Goal: Information Seeking & Learning: Learn about a topic

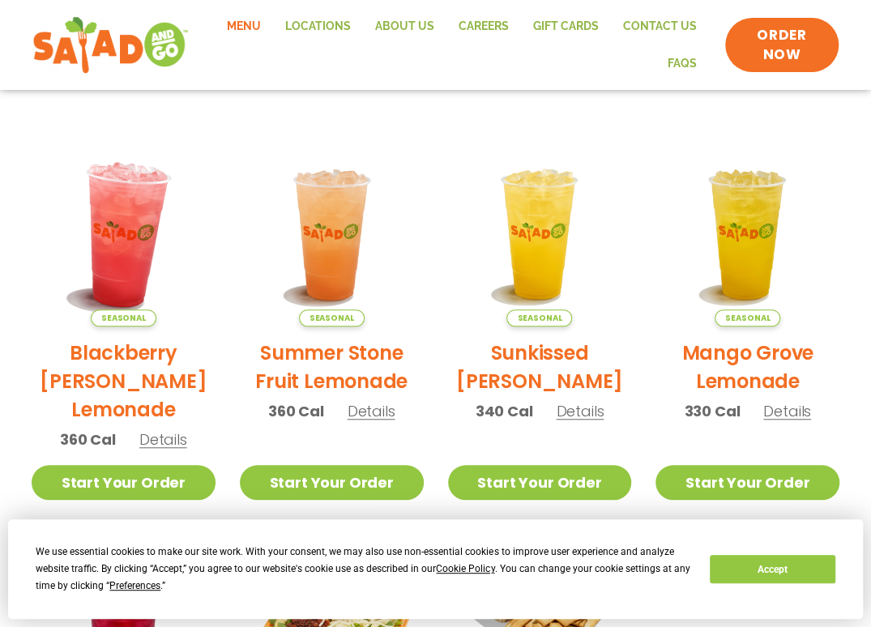
scroll to position [405, 0]
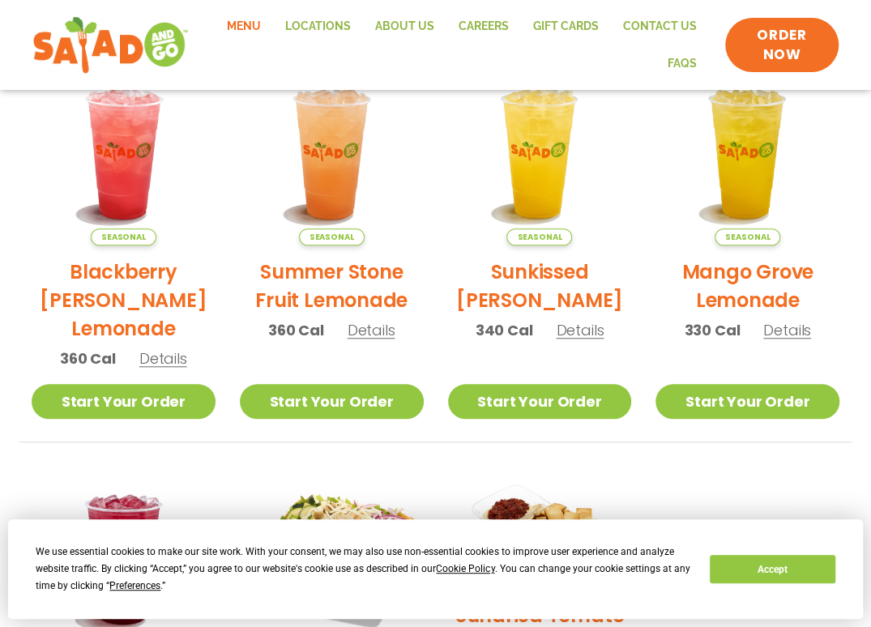
click at [337, 281] on h2 "Summer Stone Fruit Lemonade" at bounding box center [332, 286] width 184 height 57
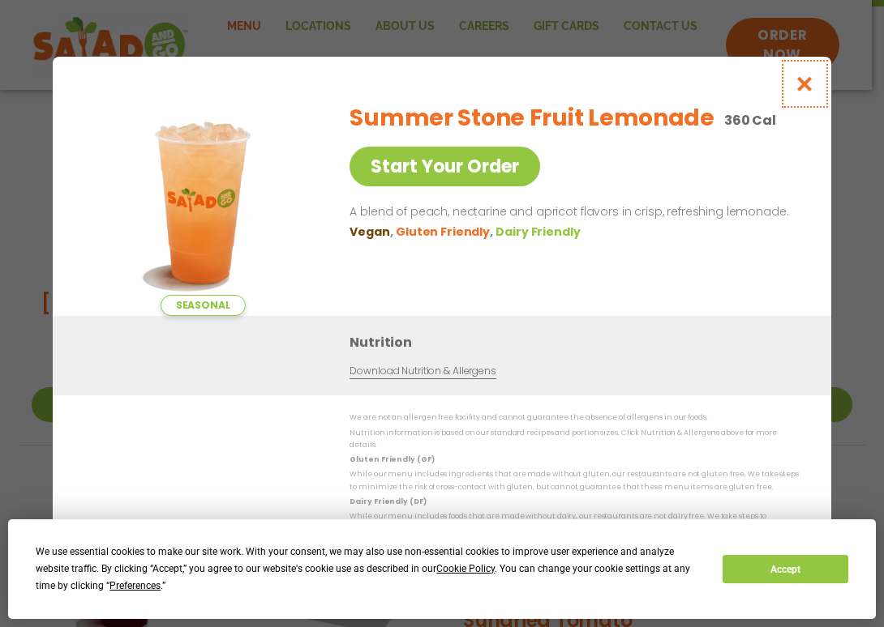
click at [802, 90] on icon "Close modal" at bounding box center [804, 83] width 20 height 17
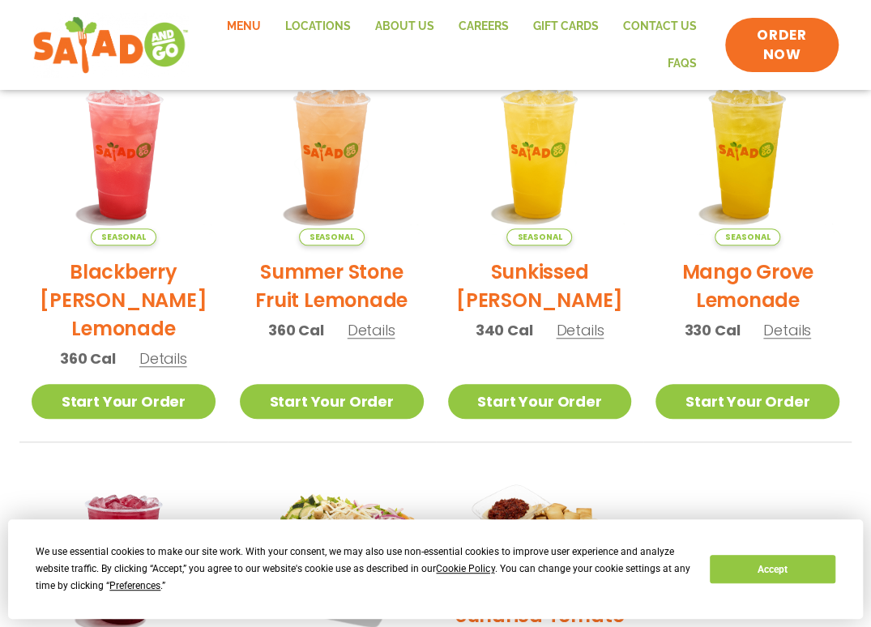
click at [119, 293] on h2 "Blackberry [PERSON_NAME] Lemonade" at bounding box center [124, 300] width 184 height 85
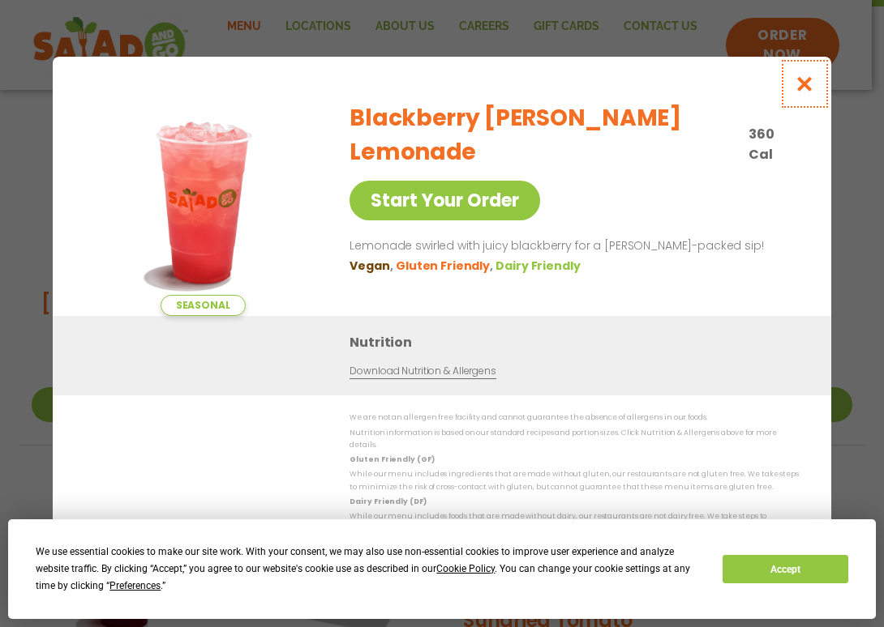
click at [802, 83] on icon "Close modal" at bounding box center [804, 83] width 20 height 17
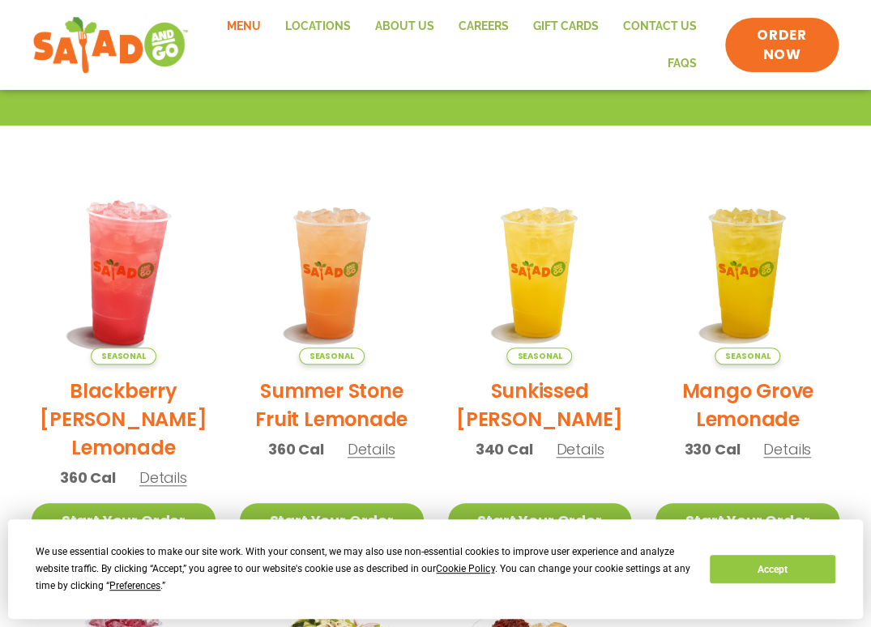
scroll to position [324, 0]
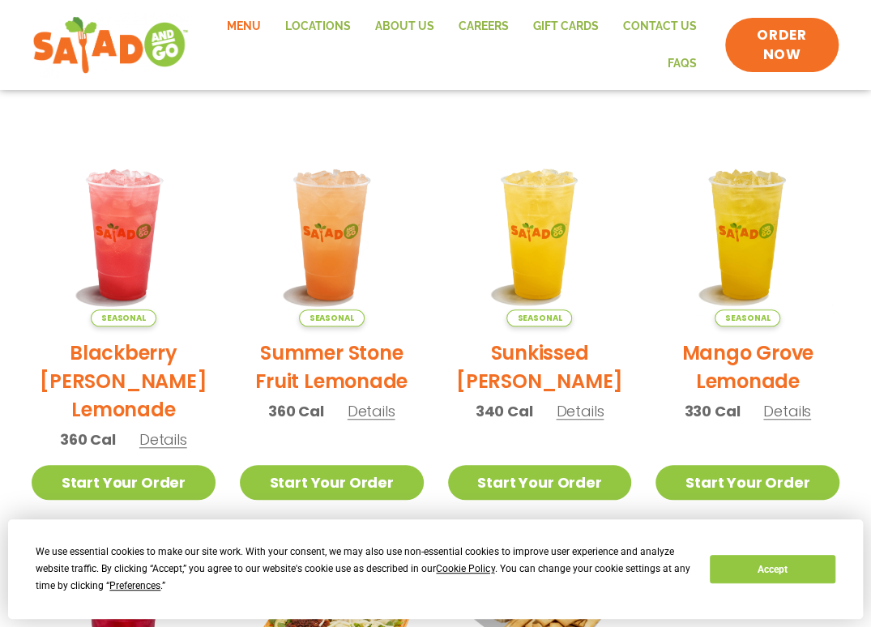
click at [532, 364] on h2 "Sunkissed [PERSON_NAME]" at bounding box center [540, 367] width 184 height 57
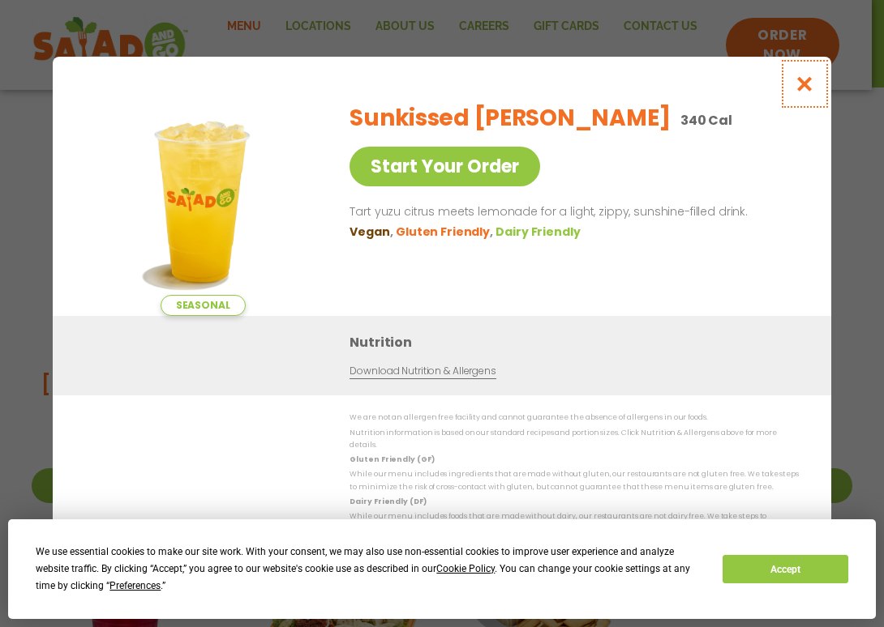
click at [801, 84] on icon "Close modal" at bounding box center [804, 83] width 20 height 17
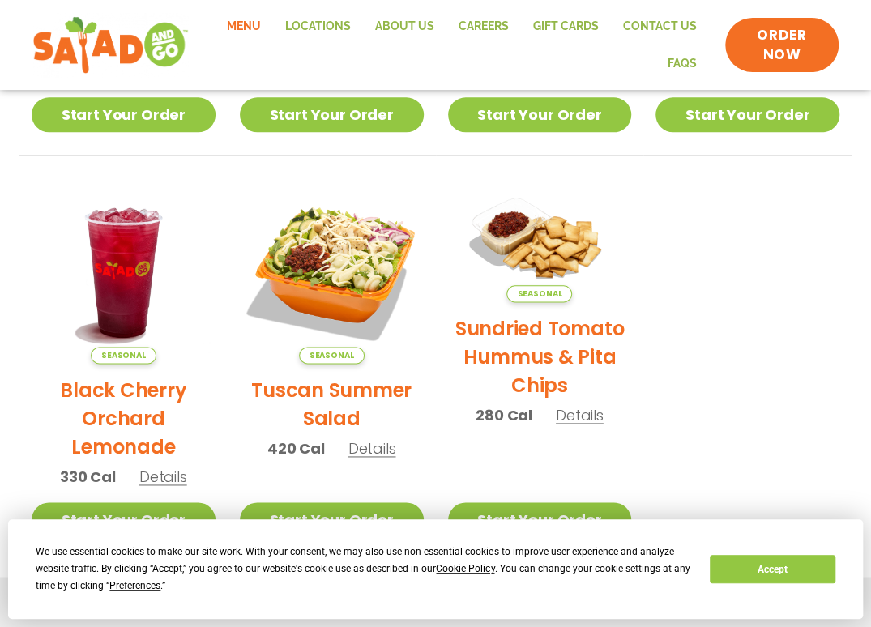
scroll to position [730, 0]
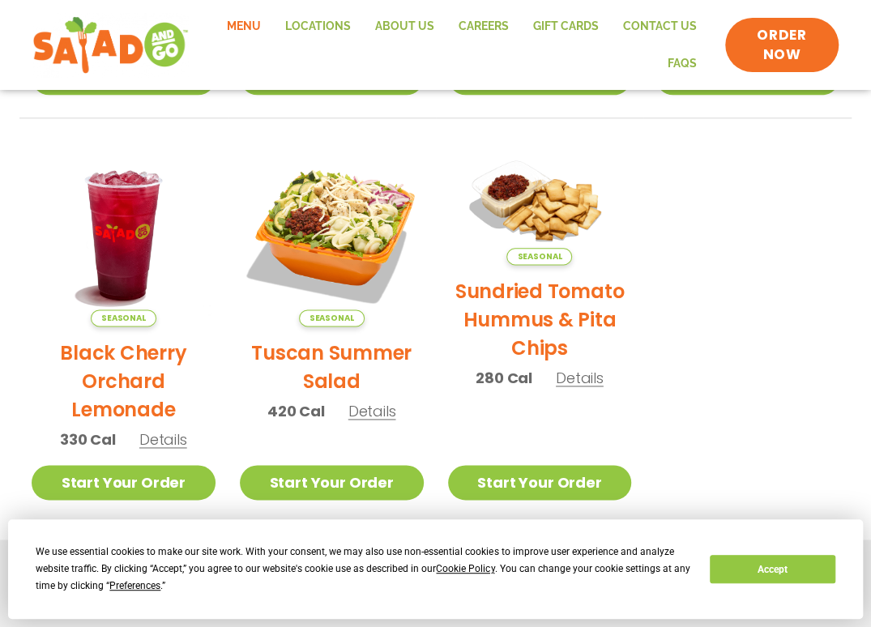
click at [328, 348] on h2 "Tuscan Summer Salad" at bounding box center [332, 367] width 184 height 57
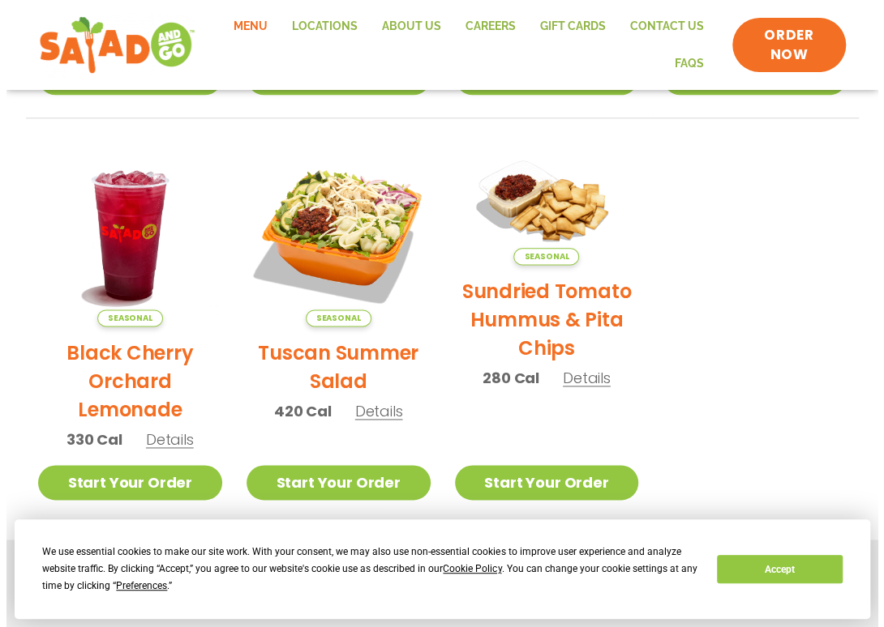
scroll to position [733, 0]
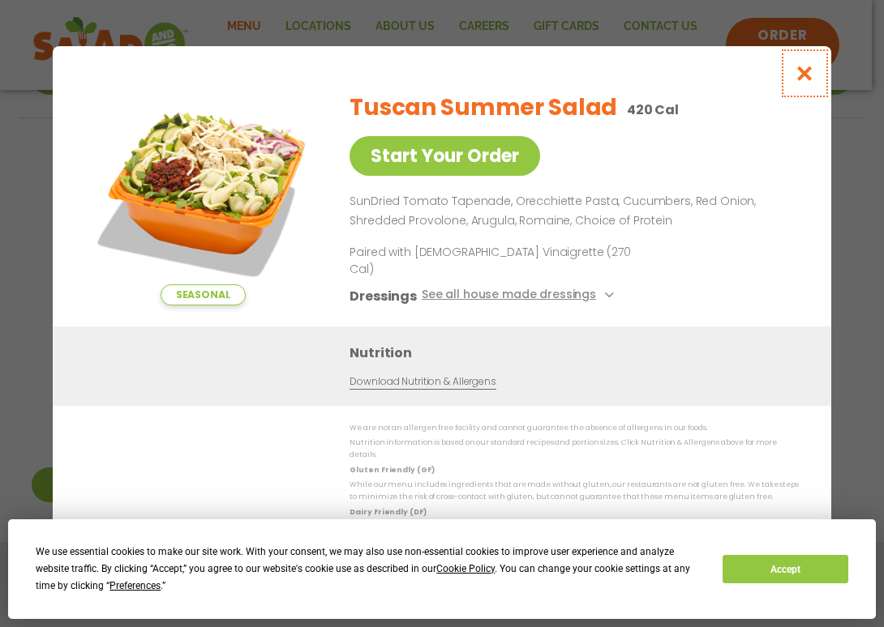
click at [805, 82] on icon "Close modal" at bounding box center [804, 73] width 20 height 17
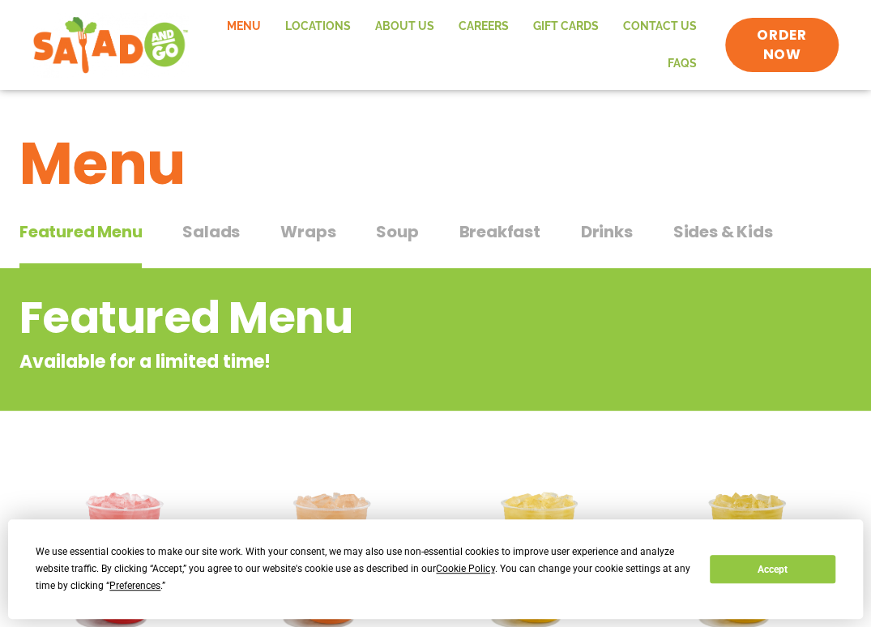
scroll to position [0, 0]
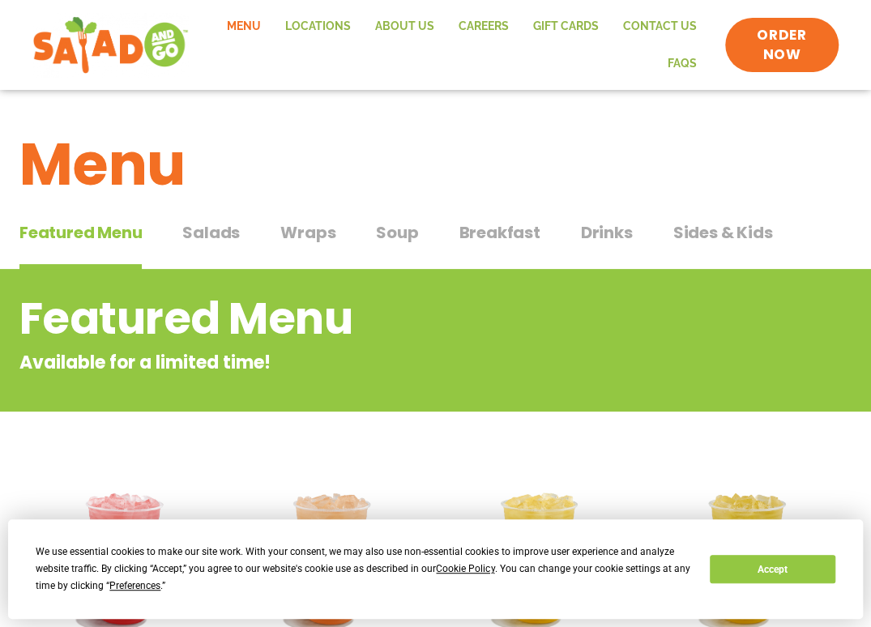
click at [224, 226] on span "Salads" at bounding box center [211, 232] width 58 height 24
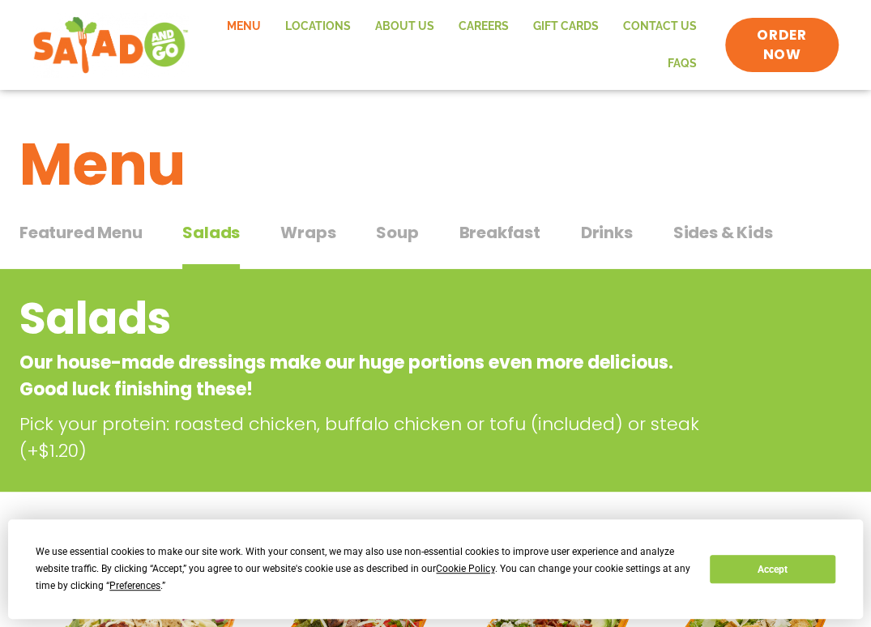
click at [304, 234] on span "Wraps" at bounding box center [307, 232] width 55 height 24
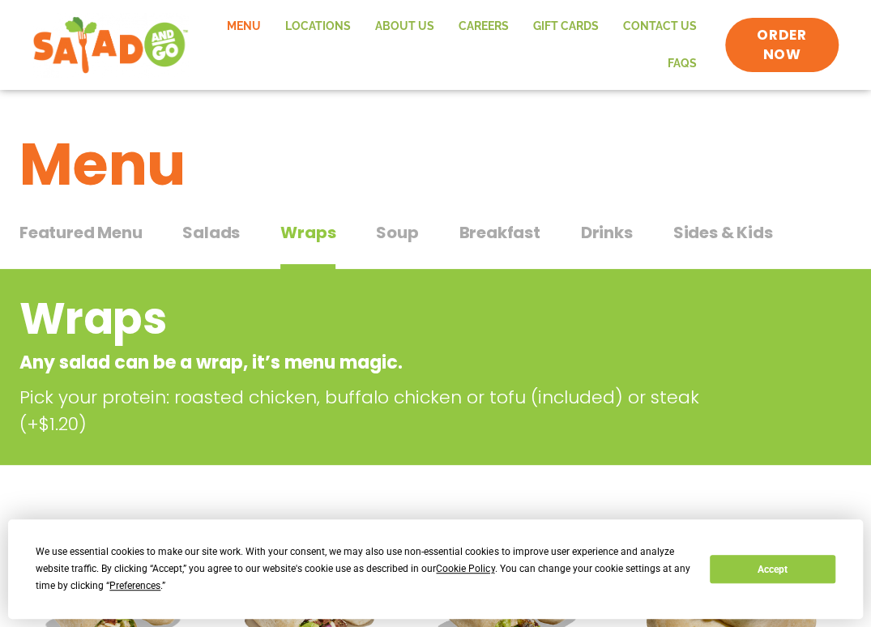
click at [387, 227] on span "Soup" at bounding box center [397, 232] width 42 height 24
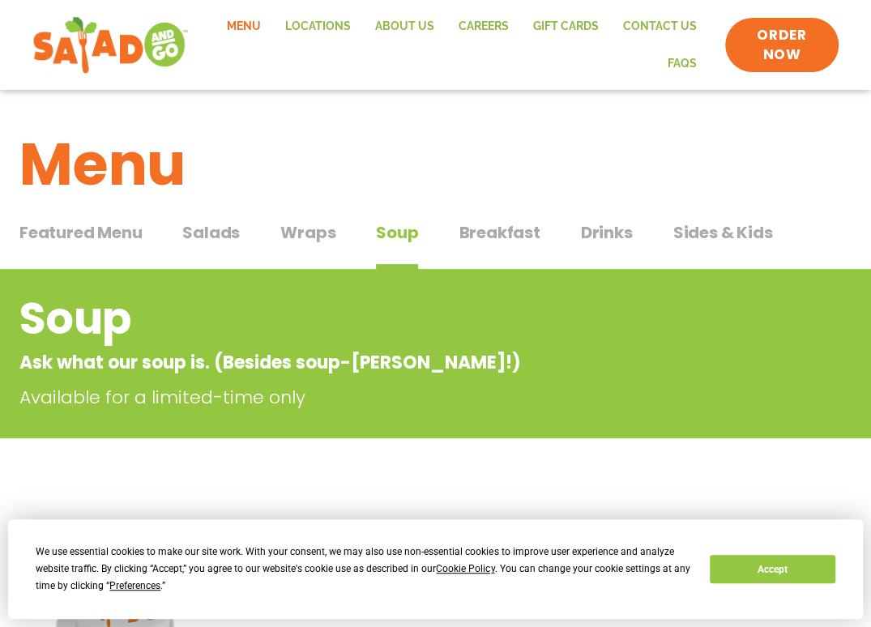
click at [493, 227] on span "Breakfast" at bounding box center [499, 232] width 81 height 24
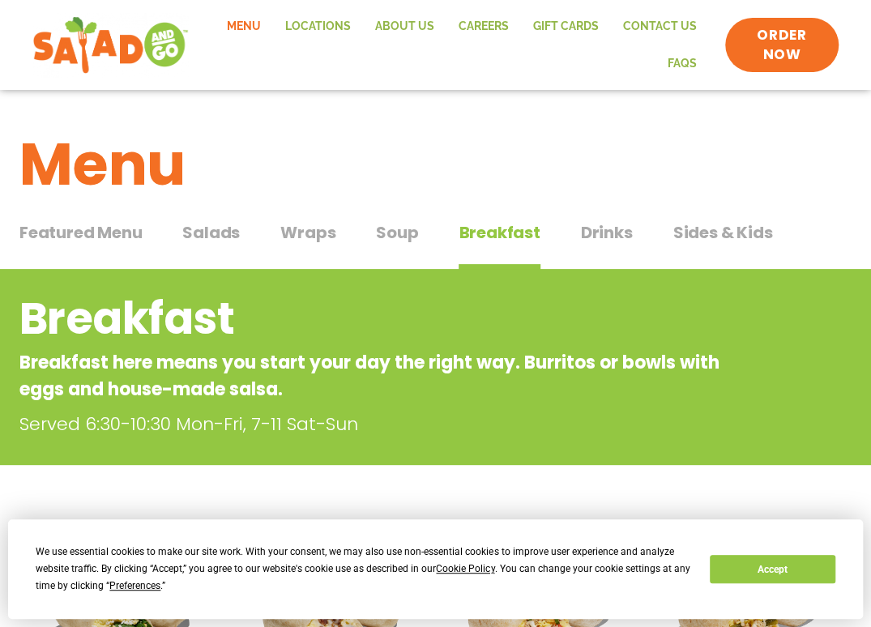
click at [602, 225] on span "Drinks" at bounding box center [607, 232] width 52 height 24
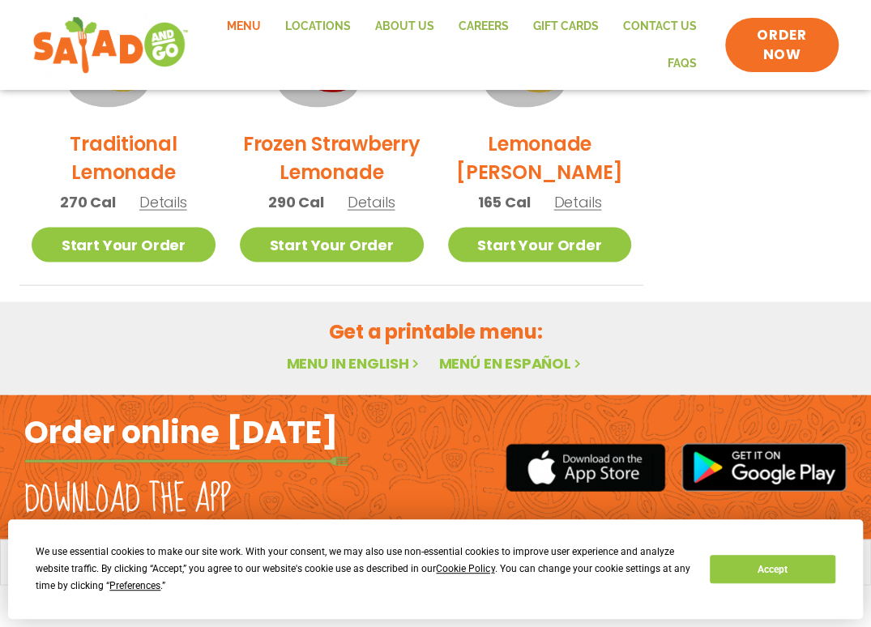
scroll to position [1381, 0]
